Goal: Go to known website: Go to known website

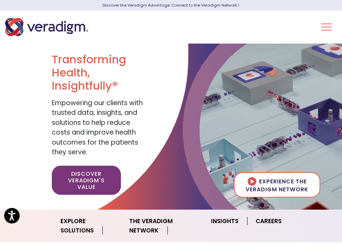
click at [0, 0] on link "Login" at bounding box center [0, 0] width 0 height 0
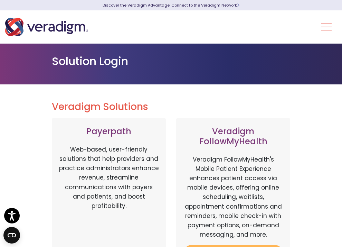
click at [0, 0] on link "Login" at bounding box center [0, 0] width 0 height 0
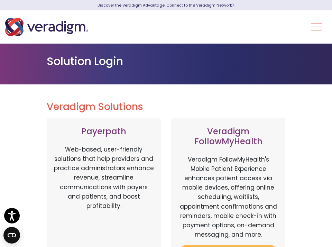
click at [318, 25] on button "Toggle Navigation Menu" at bounding box center [316, 27] width 10 height 18
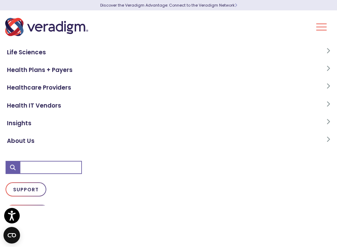
click at [323, 26] on button "Toggle Navigation Menu" at bounding box center [322, 27] width 10 height 18
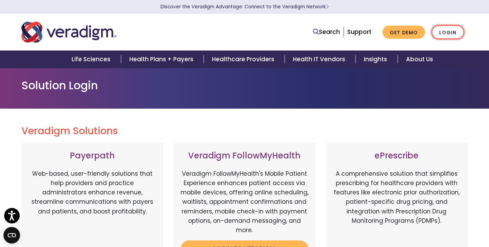
click at [342, 32] on link "Login" at bounding box center [448, 32] width 33 height 14
